Goal: Task Accomplishment & Management: Complete application form

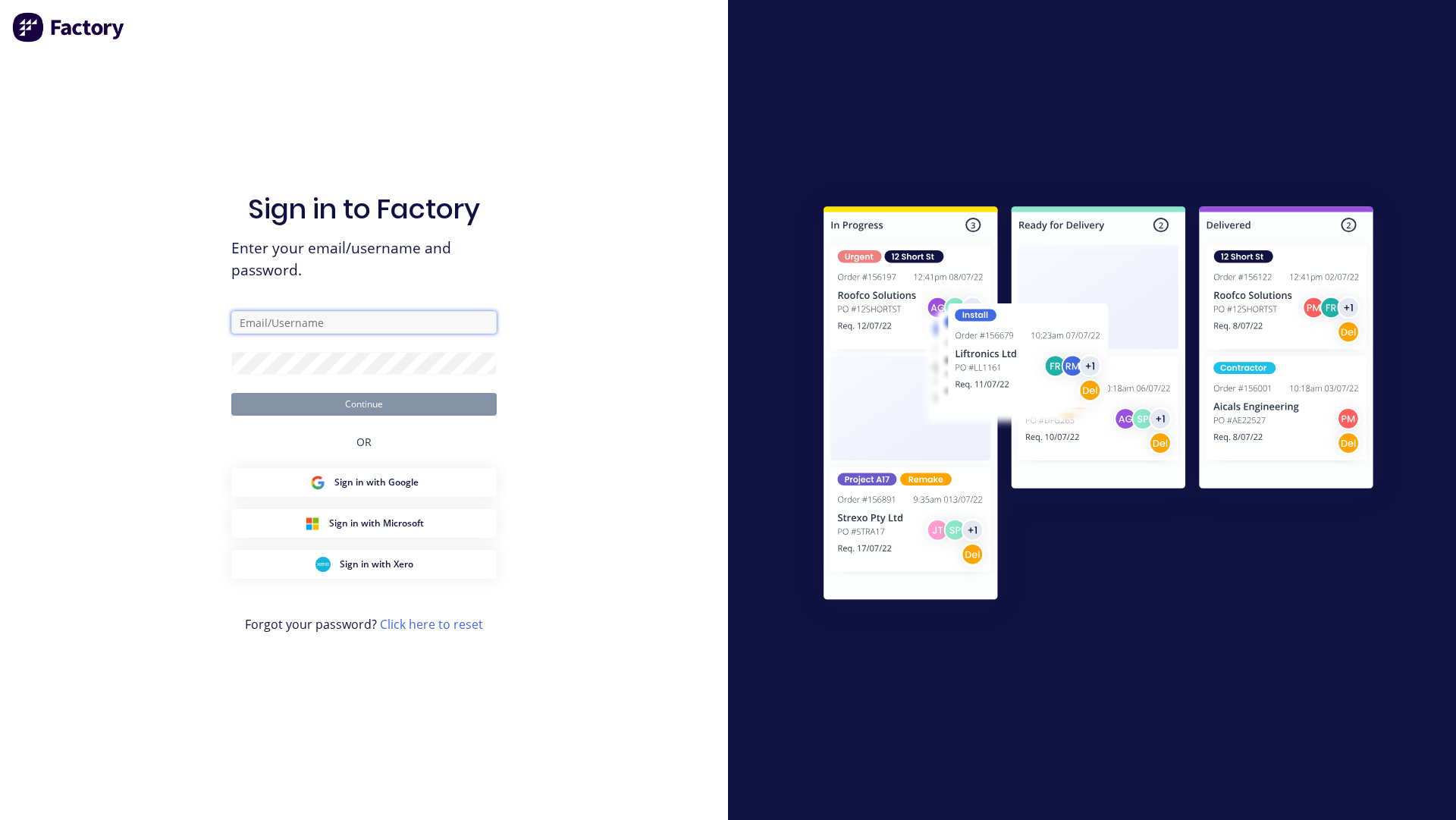
click at [297, 326] on input "text" at bounding box center [364, 323] width 266 height 22
paste input "d974byu.V9.[PERSON_NAME]!CjvyP"
type input "d974byu.V9.[PERSON_NAME]!CjvyP"
click at [290, 366] on form "Continue" at bounding box center [364, 364] width 266 height 105
click at [350, 320] on input "text" at bounding box center [364, 323] width 266 height 22
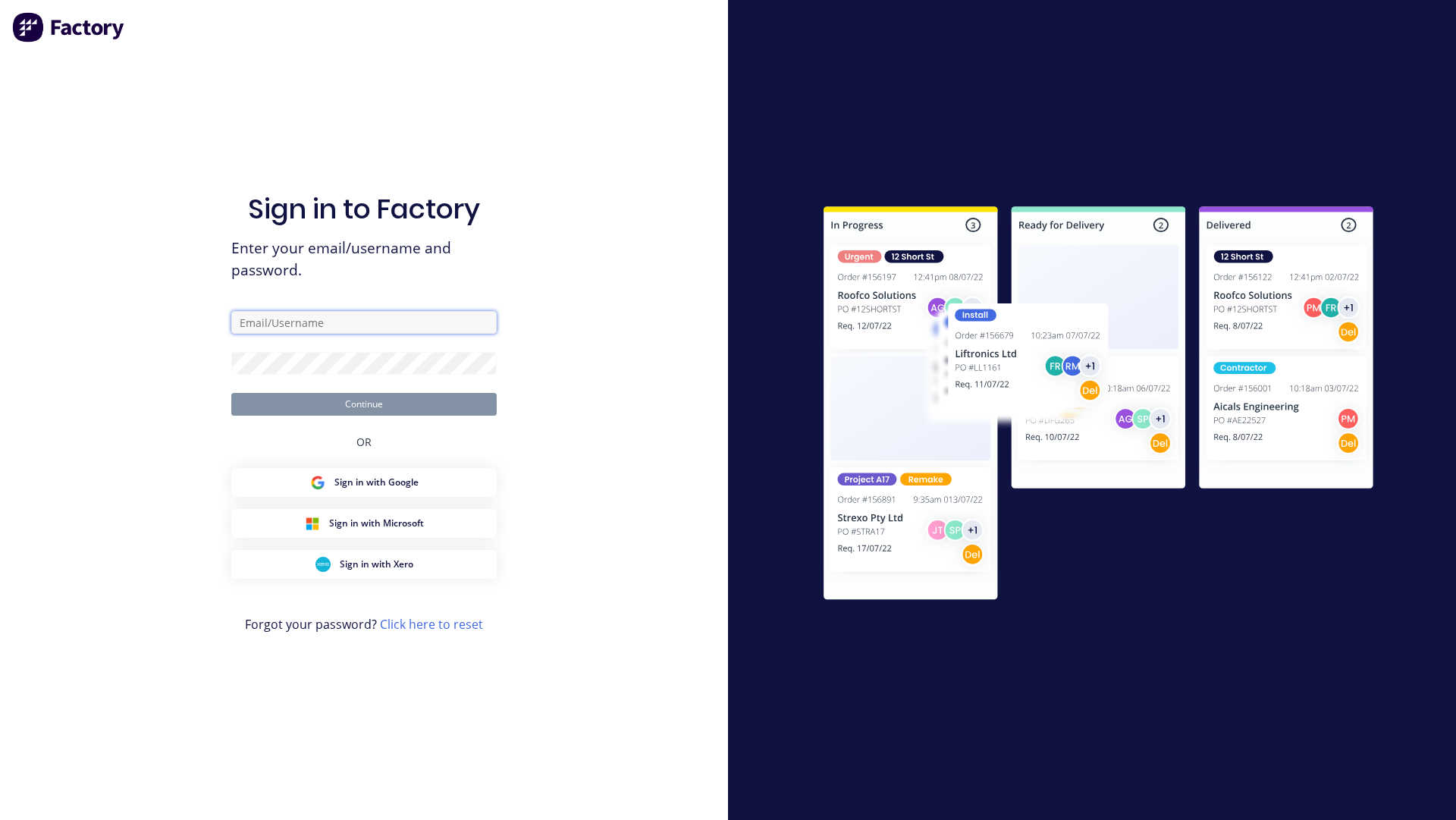
paste input "[EMAIL_ADDRESS][DOMAIN_NAME]"
type input "[EMAIL_ADDRESS][DOMAIN_NAME]"
click at [405, 407] on button "Continue" at bounding box center [364, 404] width 266 height 22
